Goal: Transaction & Acquisition: Purchase product/service

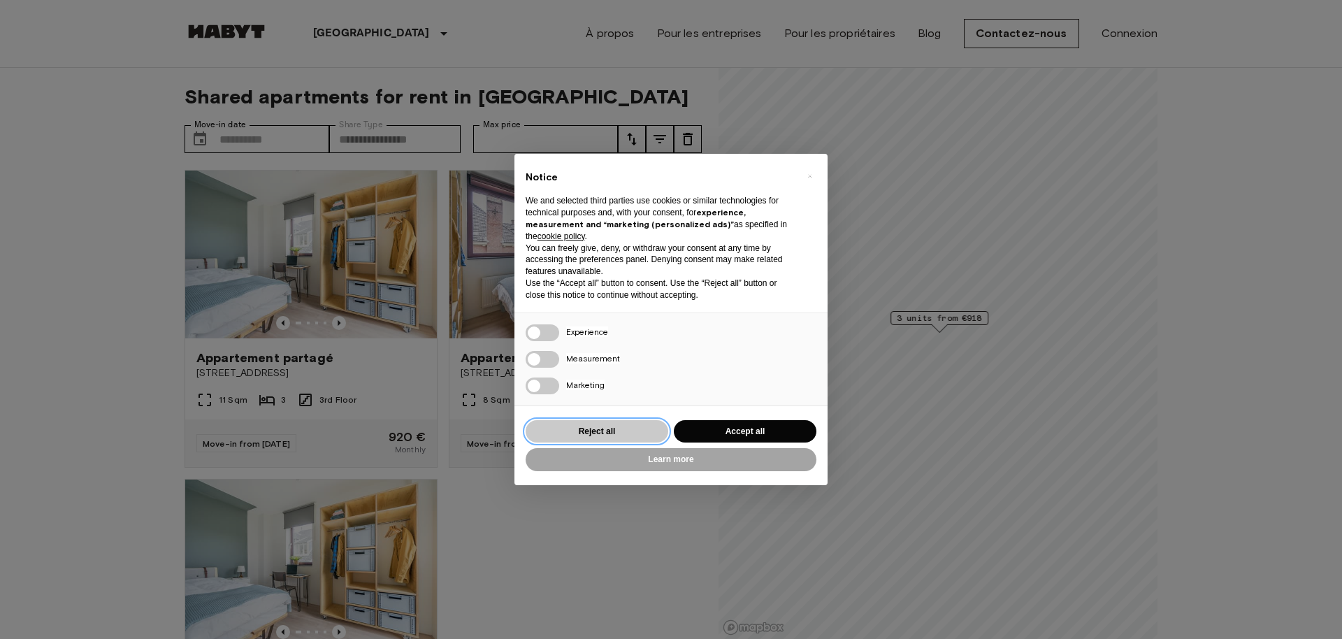
click at [626, 431] on button "Reject all" at bounding box center [597, 431] width 143 height 23
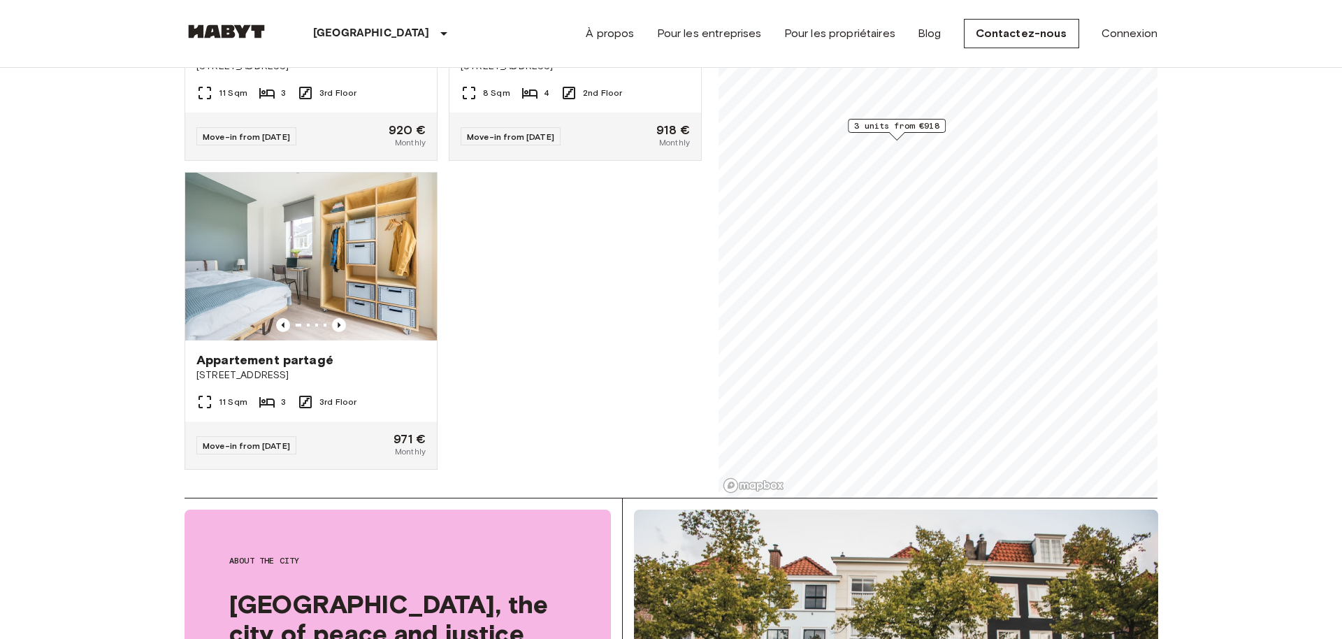
scroll to position [92, 0]
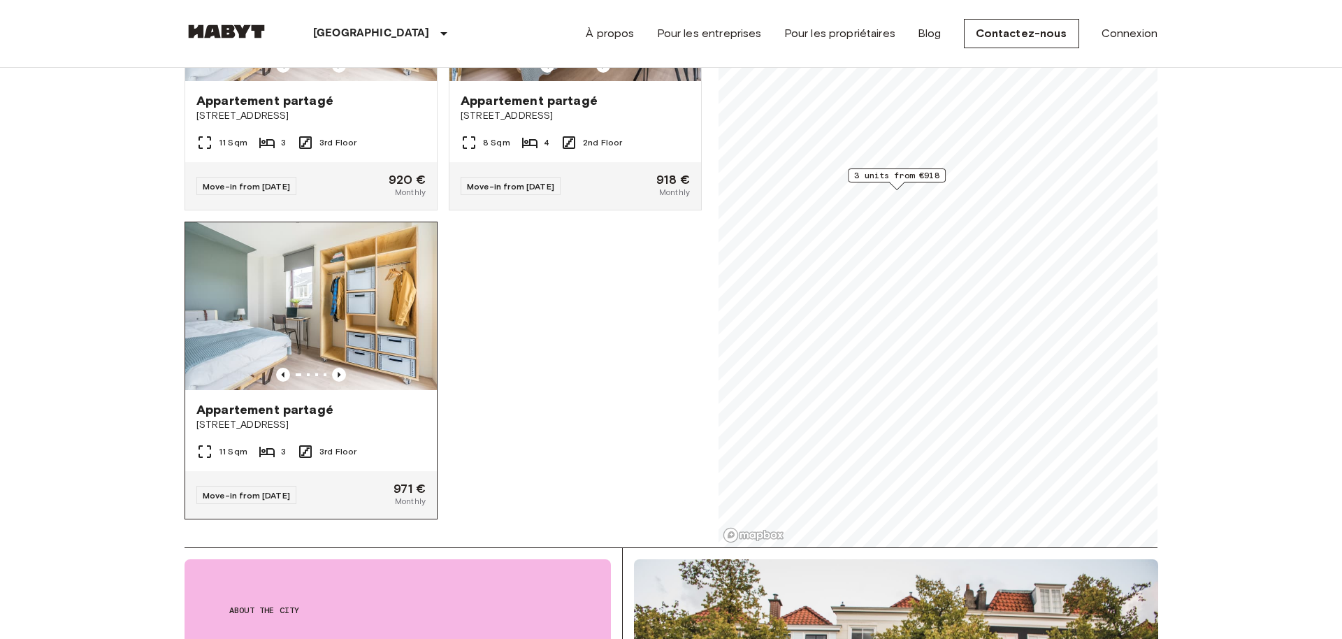
click at [370, 339] on img at bounding box center [311, 306] width 252 height 168
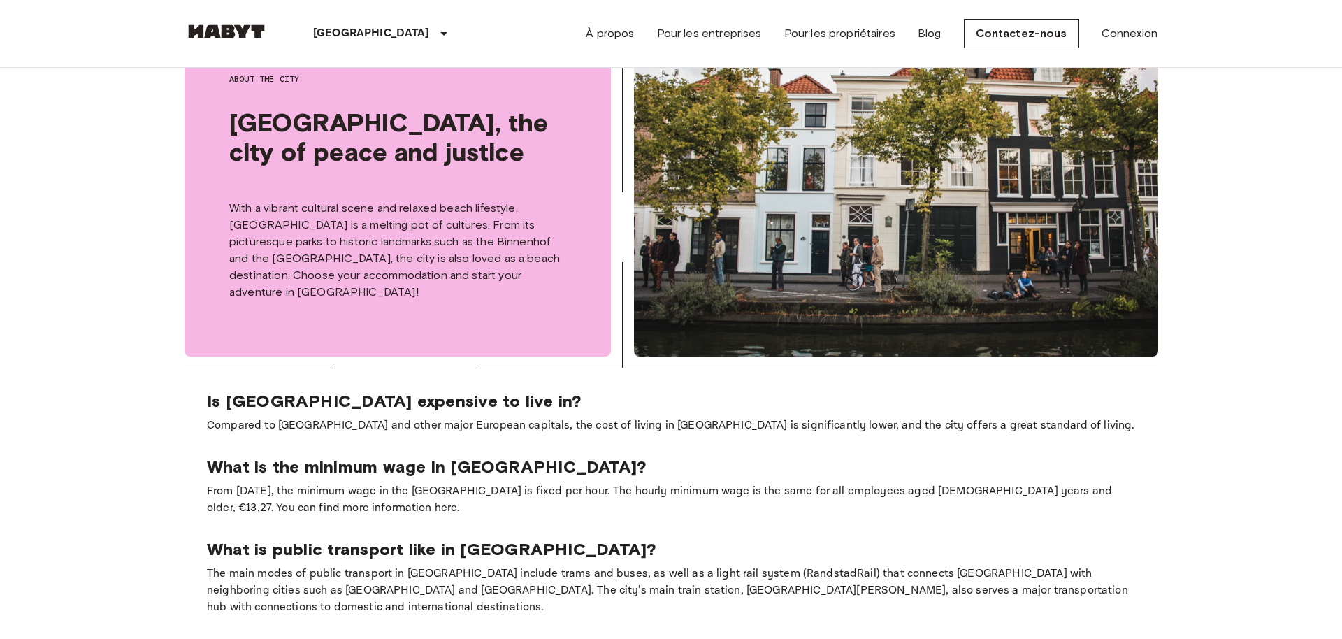
scroll to position [646, 0]
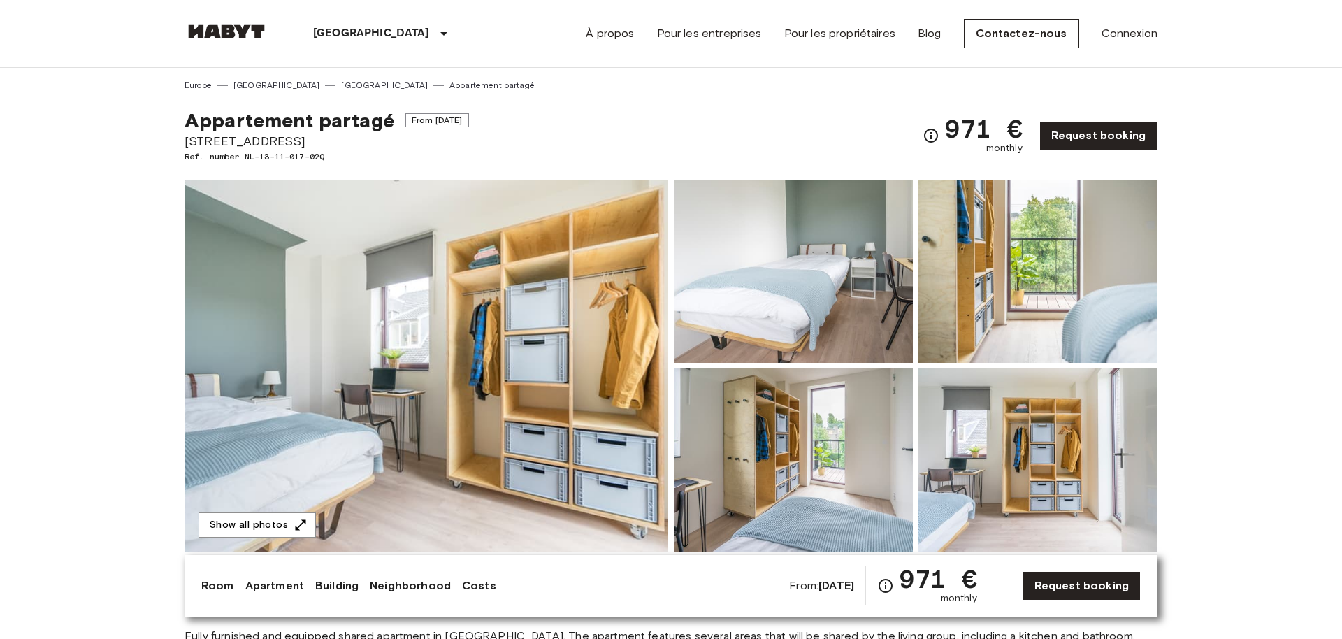
click at [834, 457] on img at bounding box center [793, 459] width 239 height 183
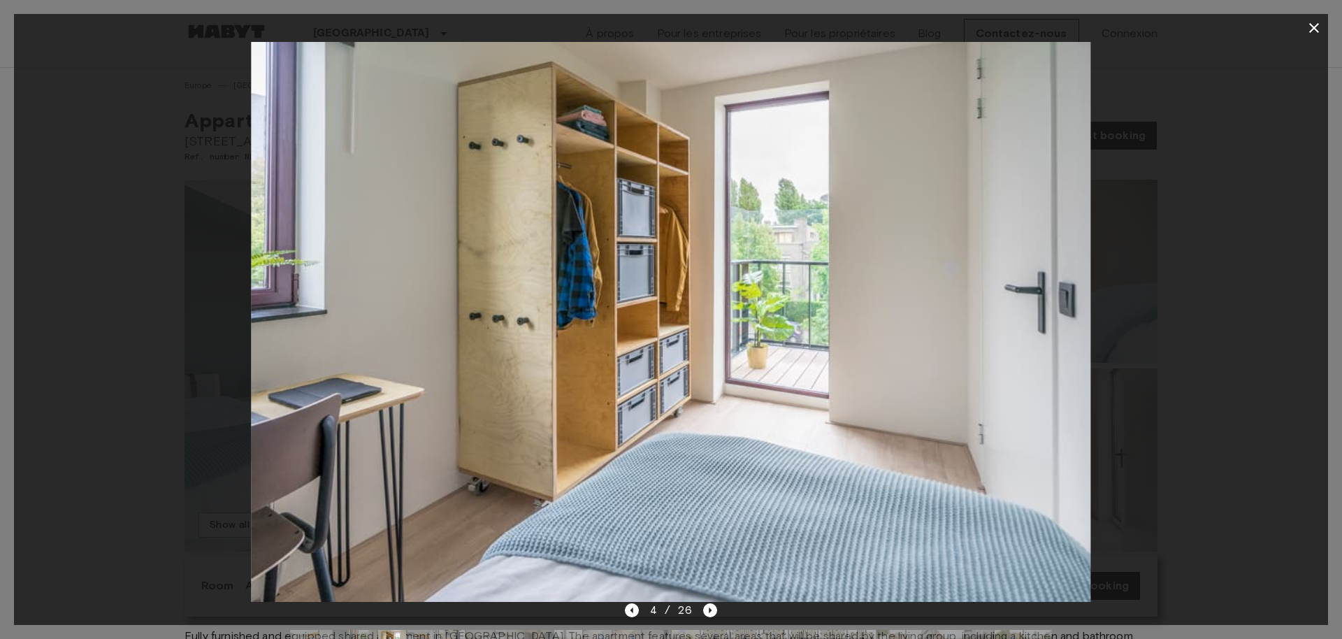
click at [1166, 249] on div at bounding box center [671, 322] width 1314 height 560
click at [87, 459] on div at bounding box center [671, 322] width 1314 height 560
click at [705, 612] on icon "Next image" at bounding box center [710, 610] width 14 height 14
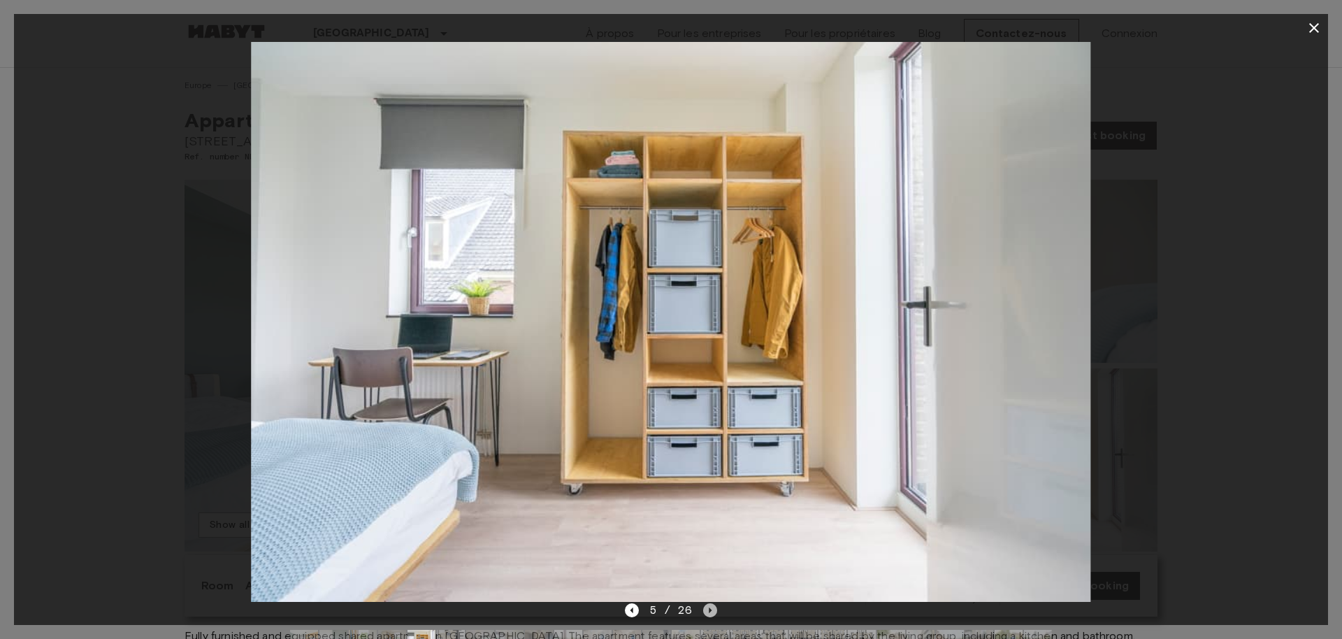
click at [705, 612] on icon "Next image" at bounding box center [710, 610] width 14 height 14
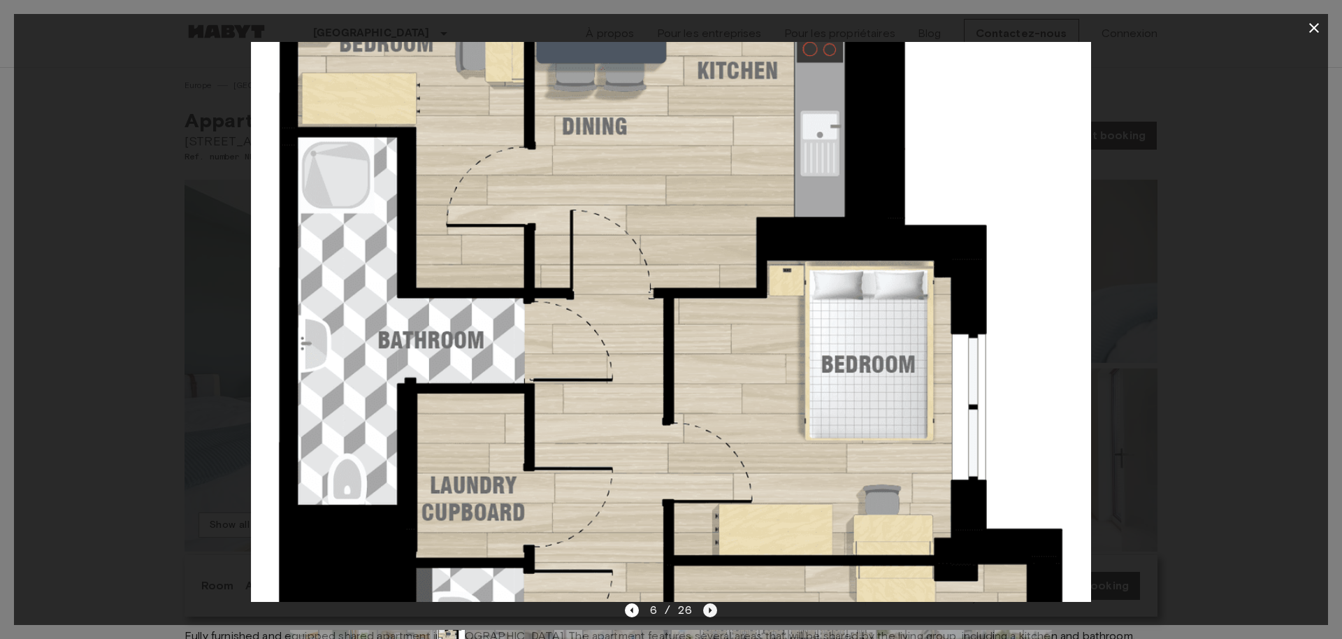
click at [705, 612] on icon "Next image" at bounding box center [710, 610] width 14 height 14
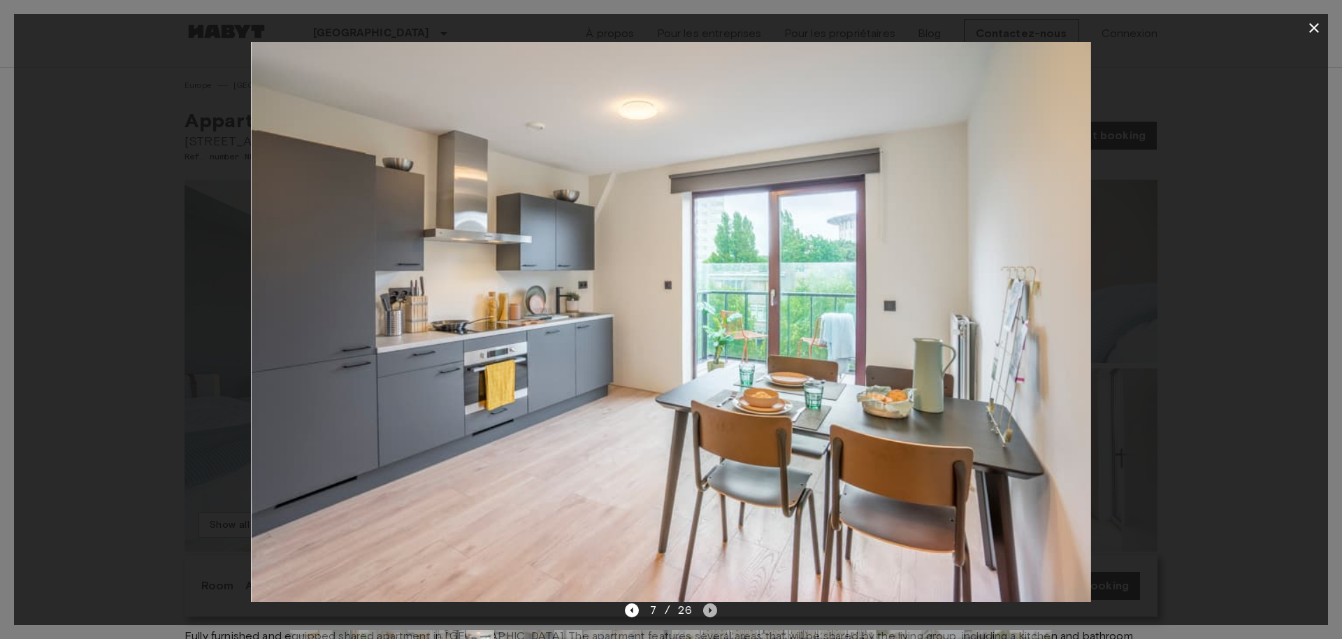
click at [705, 612] on icon "Next image" at bounding box center [710, 610] width 14 height 14
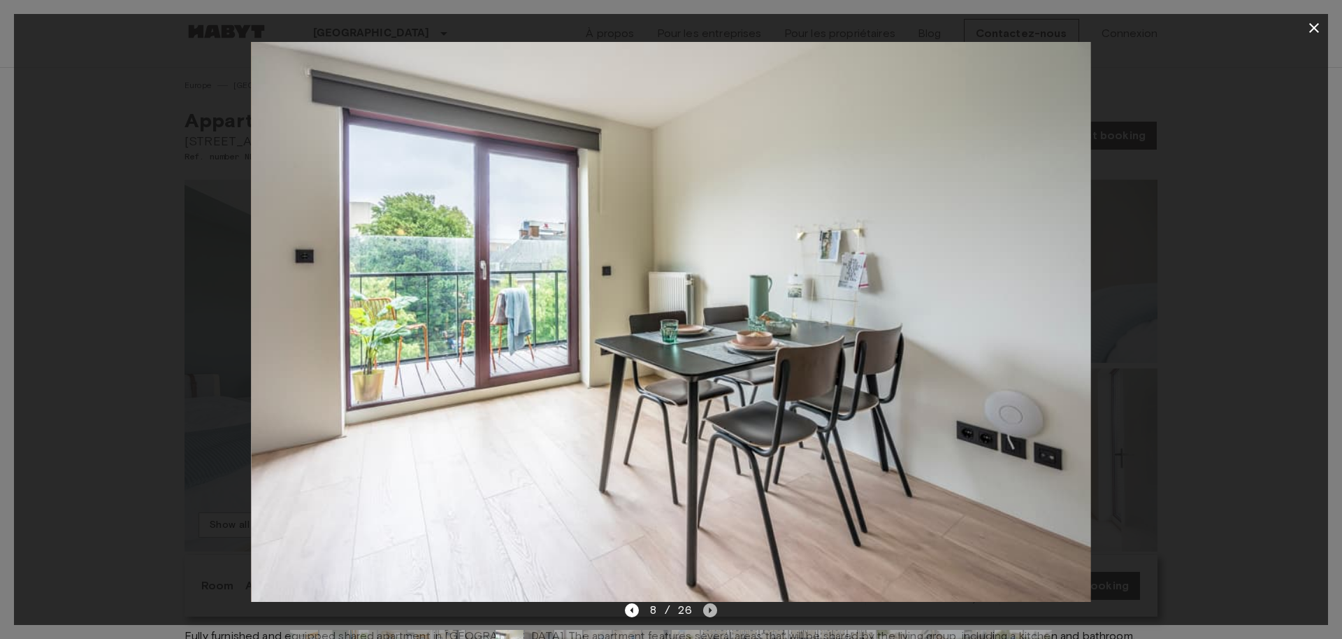
click at [705, 612] on icon "Next image" at bounding box center [710, 610] width 14 height 14
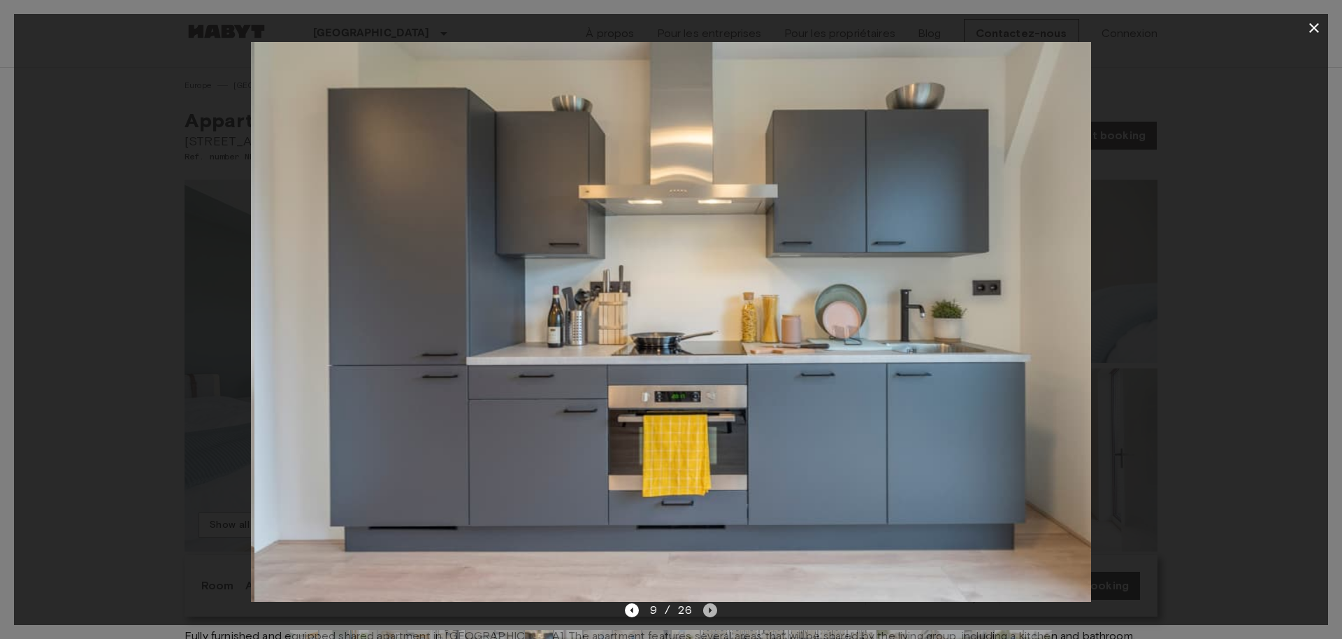
click at [705, 612] on icon "Next image" at bounding box center [710, 610] width 14 height 14
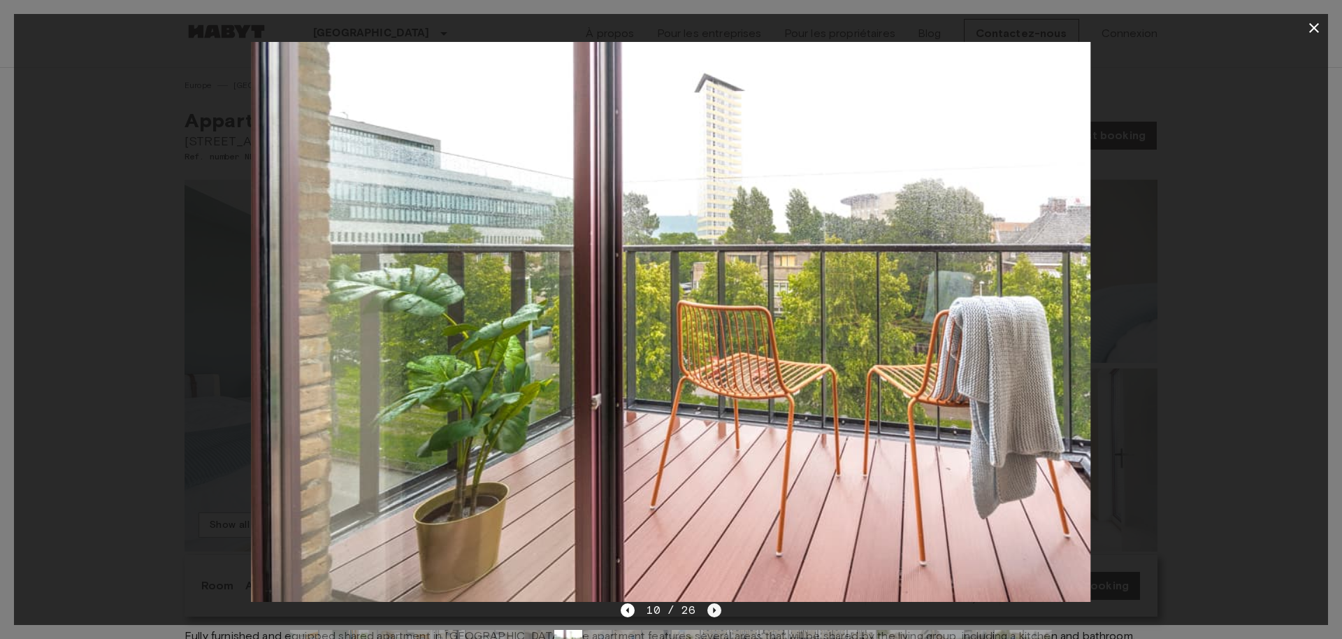
click at [705, 612] on div "10 / 26" at bounding box center [671, 610] width 100 height 17
click at [712, 612] on icon "Next image" at bounding box center [715, 610] width 14 height 14
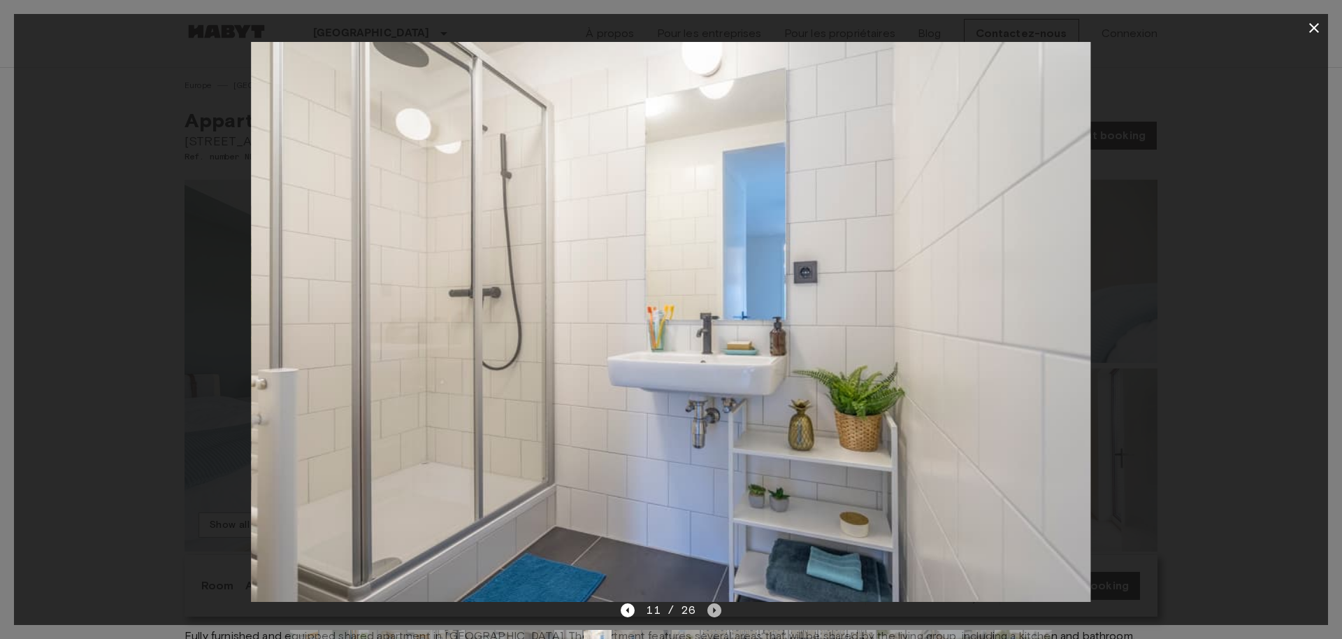
click at [712, 612] on icon "Next image" at bounding box center [715, 610] width 14 height 14
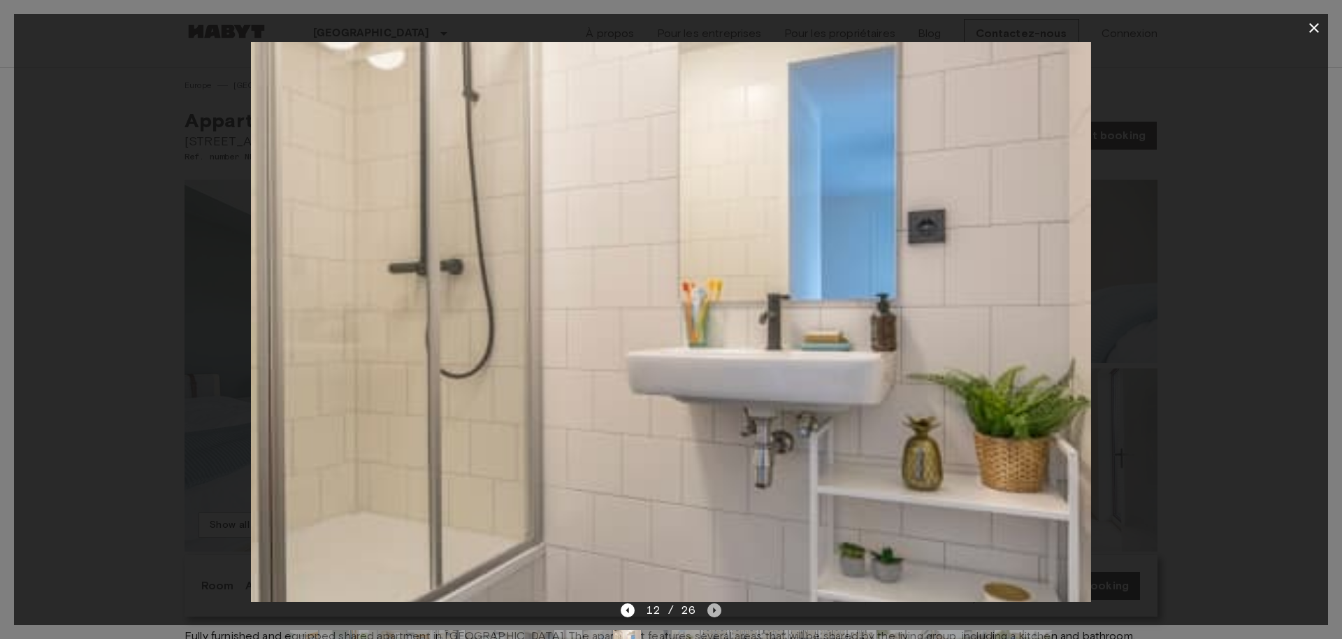
click at [712, 612] on icon "Next image" at bounding box center [715, 610] width 14 height 14
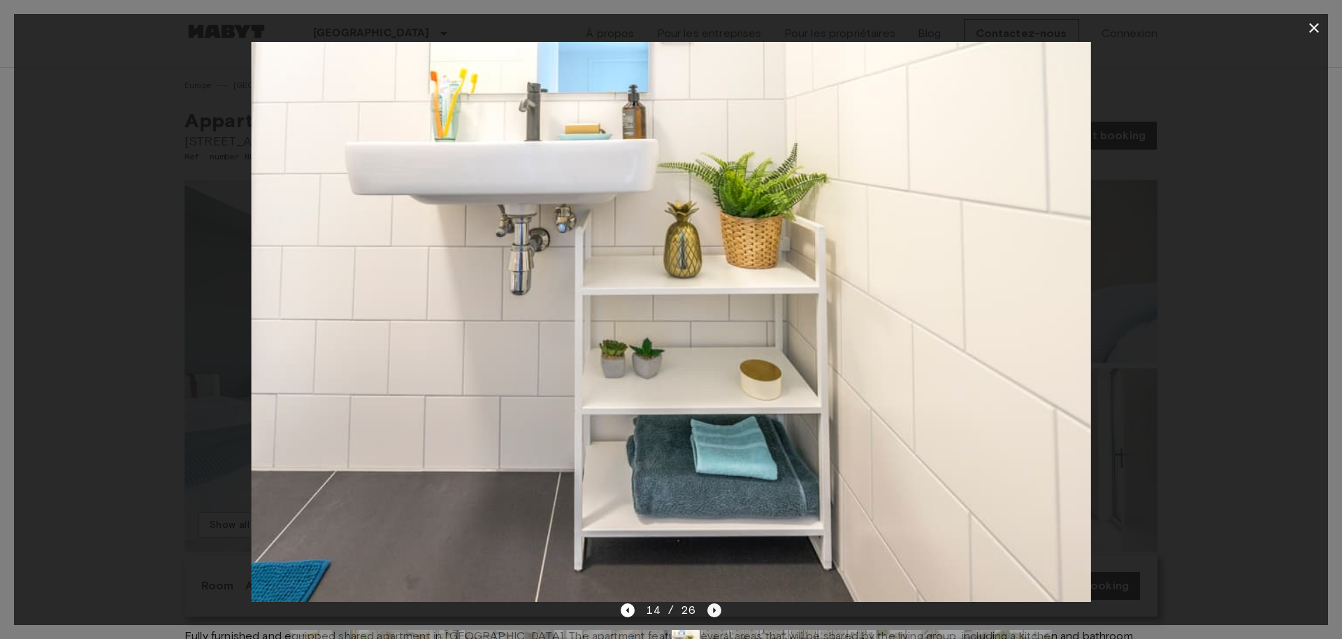
click at [712, 612] on icon "Next image" at bounding box center [715, 610] width 14 height 14
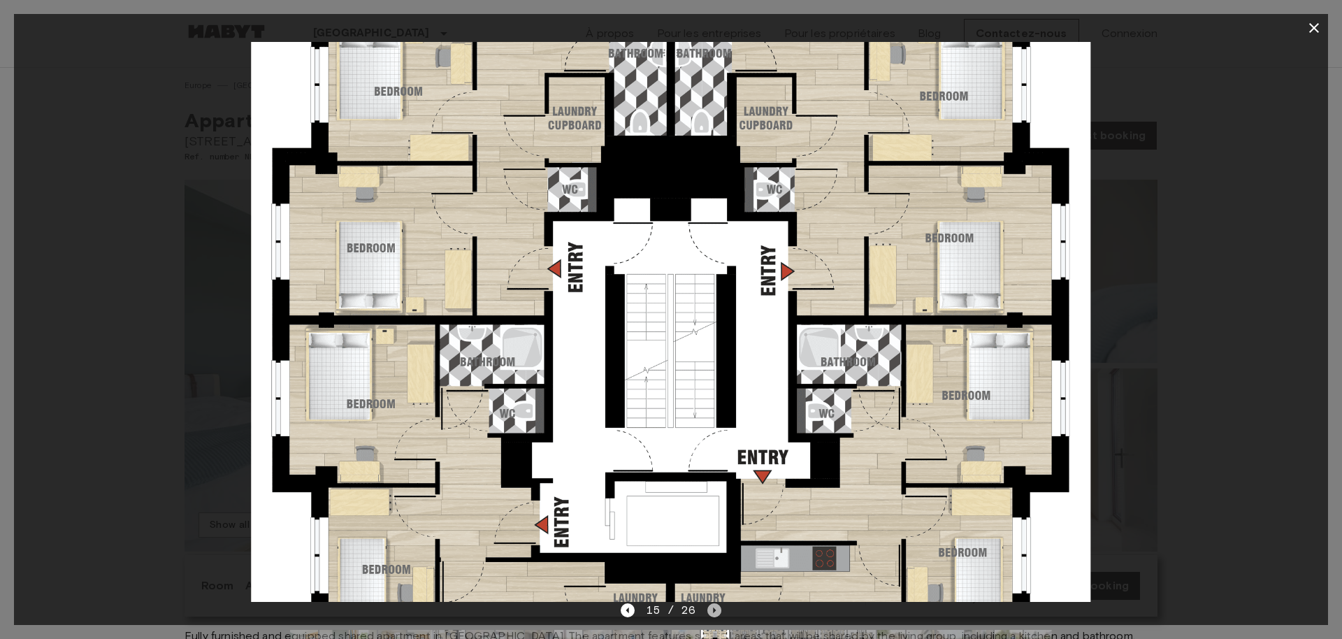
click at [712, 612] on icon "Next image" at bounding box center [715, 610] width 14 height 14
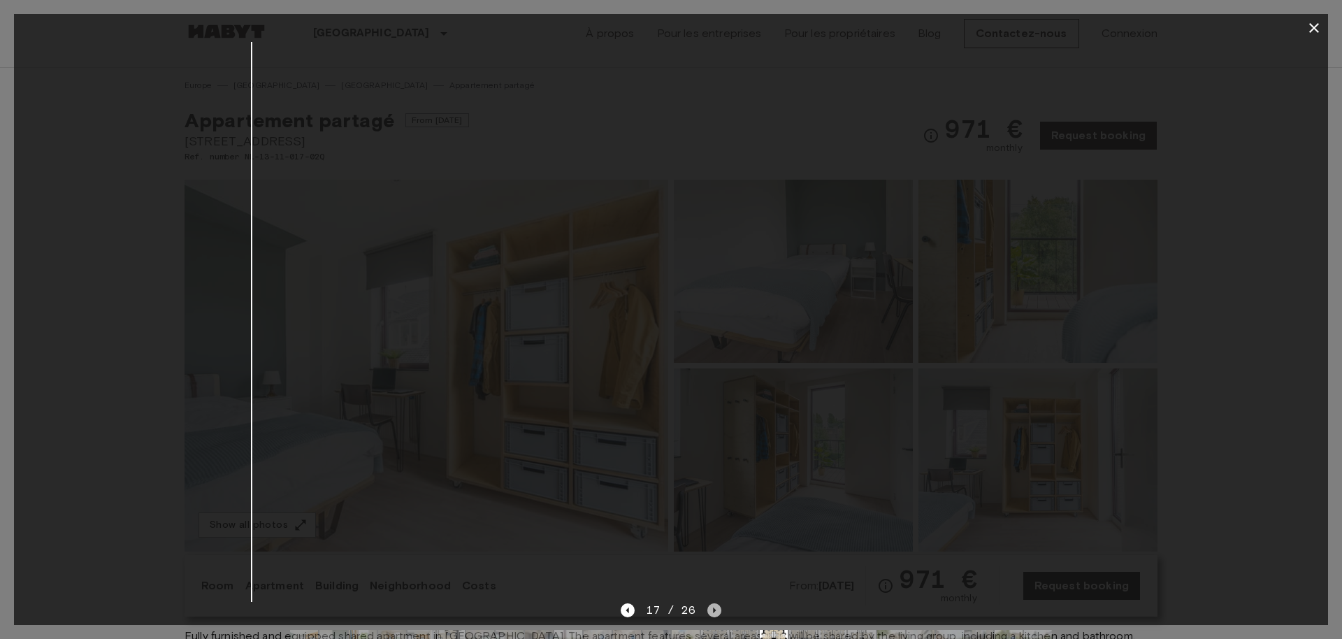
click at [712, 612] on icon "Next image" at bounding box center [715, 610] width 14 height 14
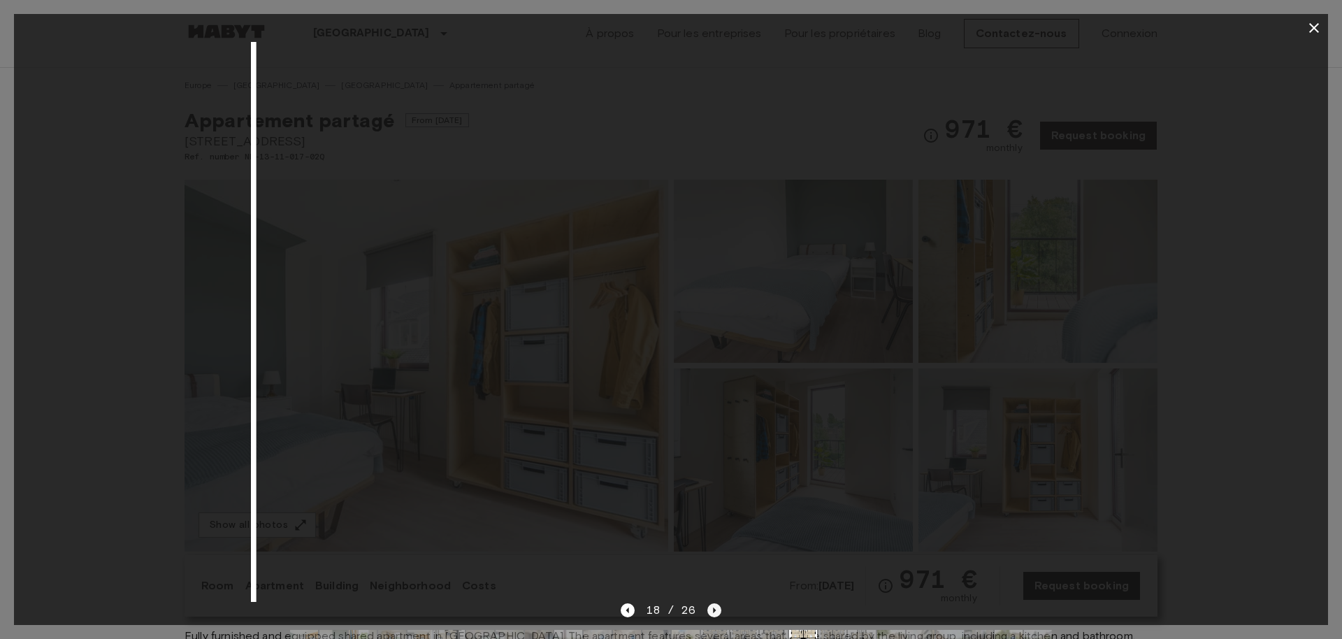
click at [712, 612] on icon "Next image" at bounding box center [715, 610] width 14 height 14
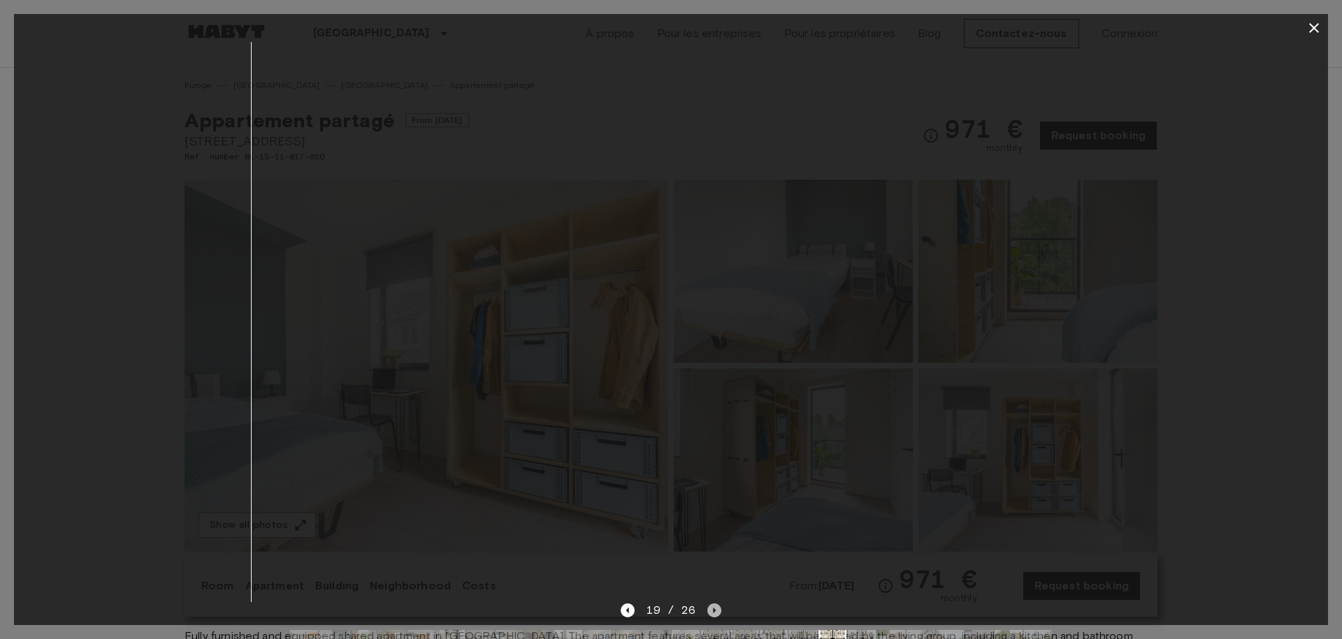
click at [712, 612] on icon "Next image" at bounding box center [715, 610] width 14 height 14
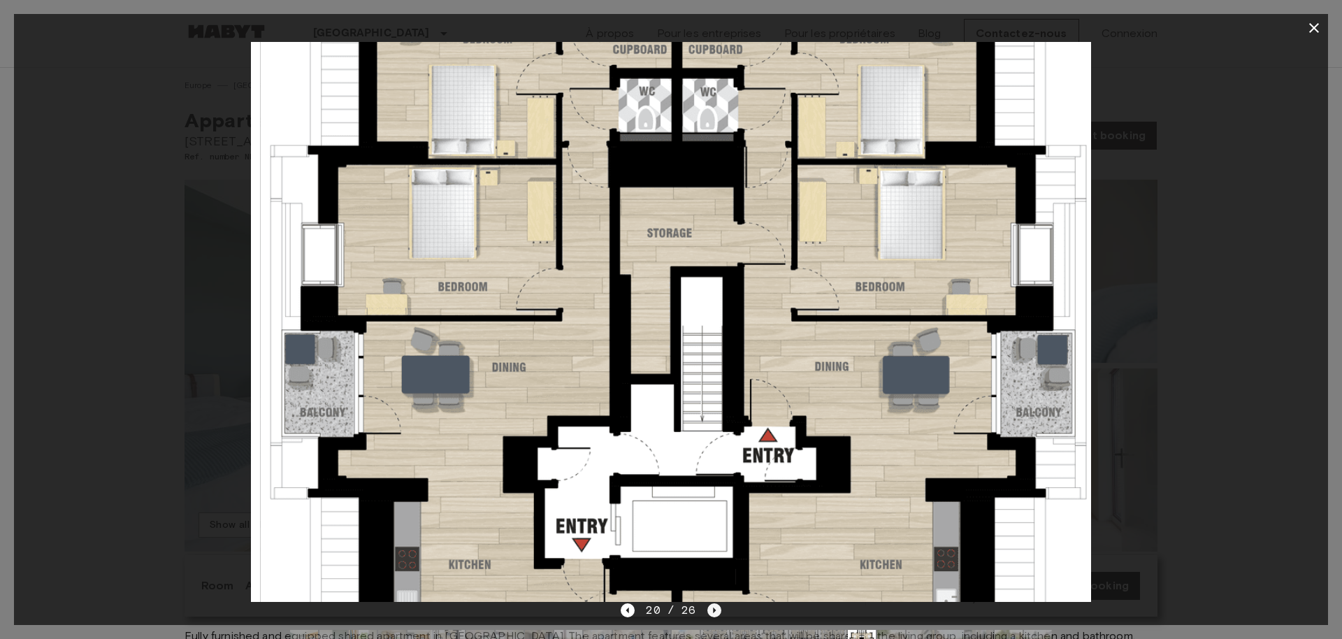
click at [712, 612] on icon "Next image" at bounding box center [715, 610] width 14 height 14
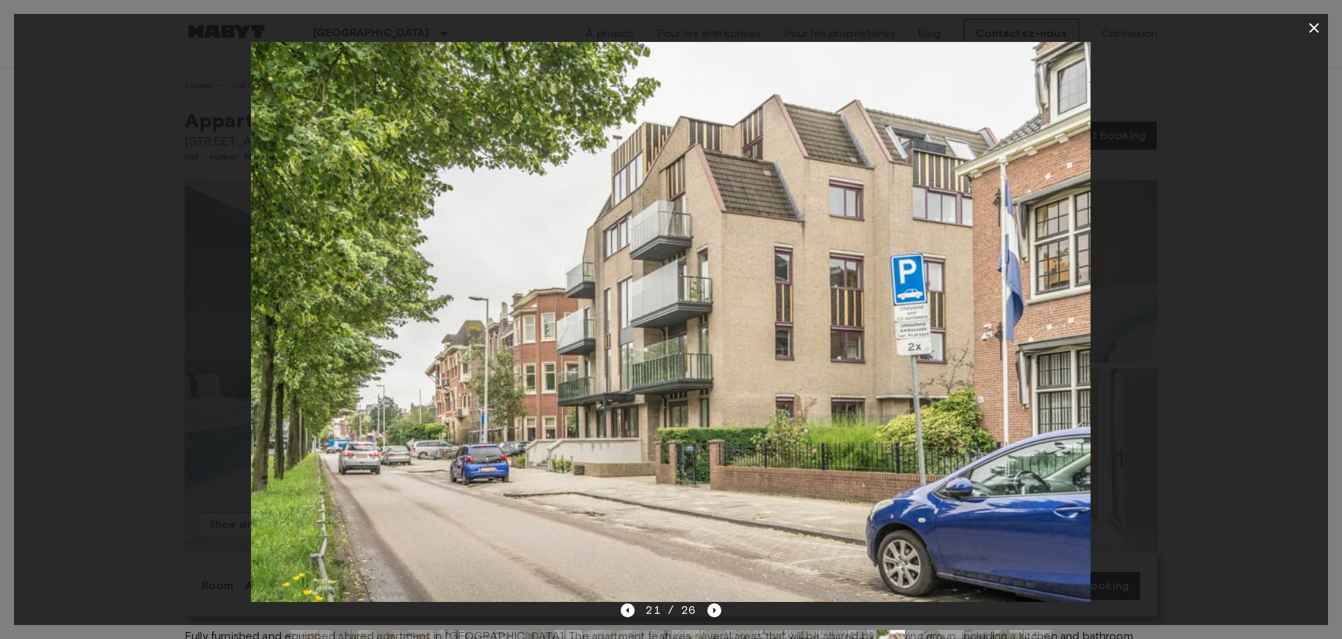
click at [1232, 406] on div at bounding box center [671, 322] width 1314 height 560
click at [1316, 29] on icon "button" at bounding box center [1314, 28] width 10 height 10
